Goal: Task Accomplishment & Management: Use online tool/utility

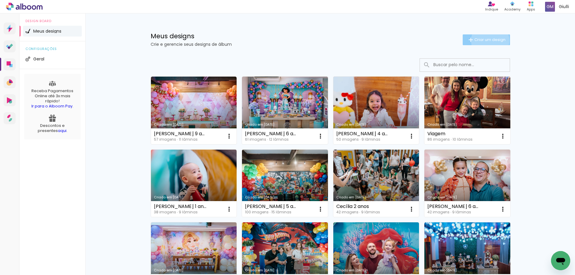
click at [487, 40] on span "Criar um design" at bounding box center [490, 40] width 31 height 4
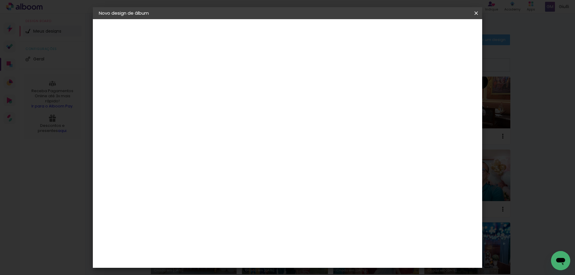
click at [197, 83] on input at bounding box center [197, 80] width 0 height 9
type input "rrr"
type paper-input "rrr"
click at [0, 0] on slot "Avançar" at bounding box center [0, 0] width 0 height 0
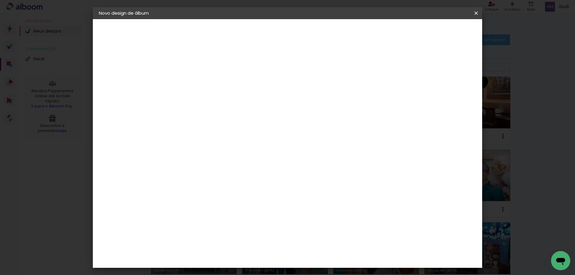
click at [216, 256] on div "Schlosser" at bounding box center [204, 258] width 23 height 5
click at [0, 0] on slot "Avançar" at bounding box center [0, 0] width 0 height 0
click at [477, 11] on iron-icon at bounding box center [476, 13] width 7 height 6
